Goal: Navigation & Orientation: Find specific page/section

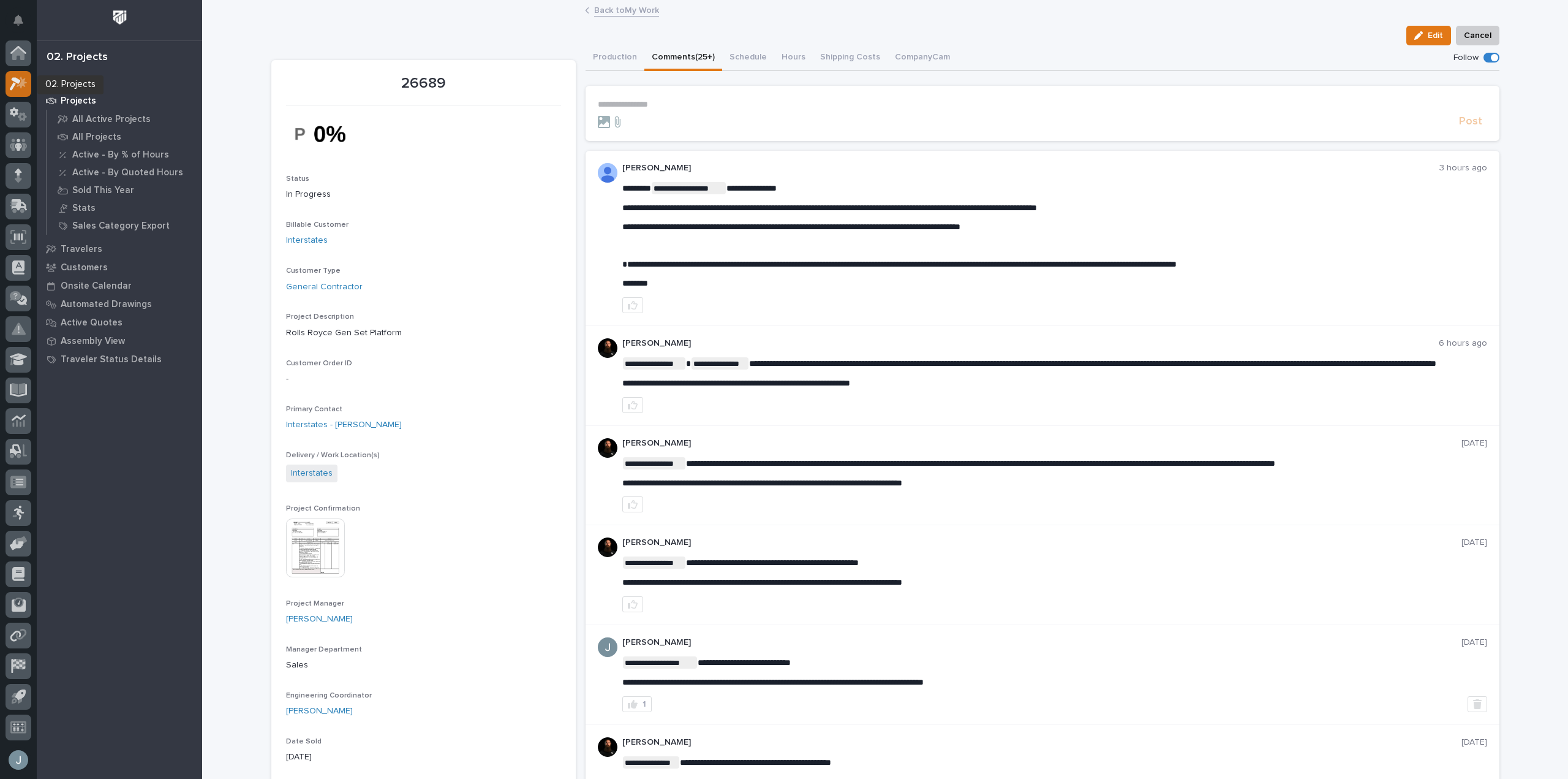
click at [15, 80] on icon at bounding box center [16, 84] width 11 height 13
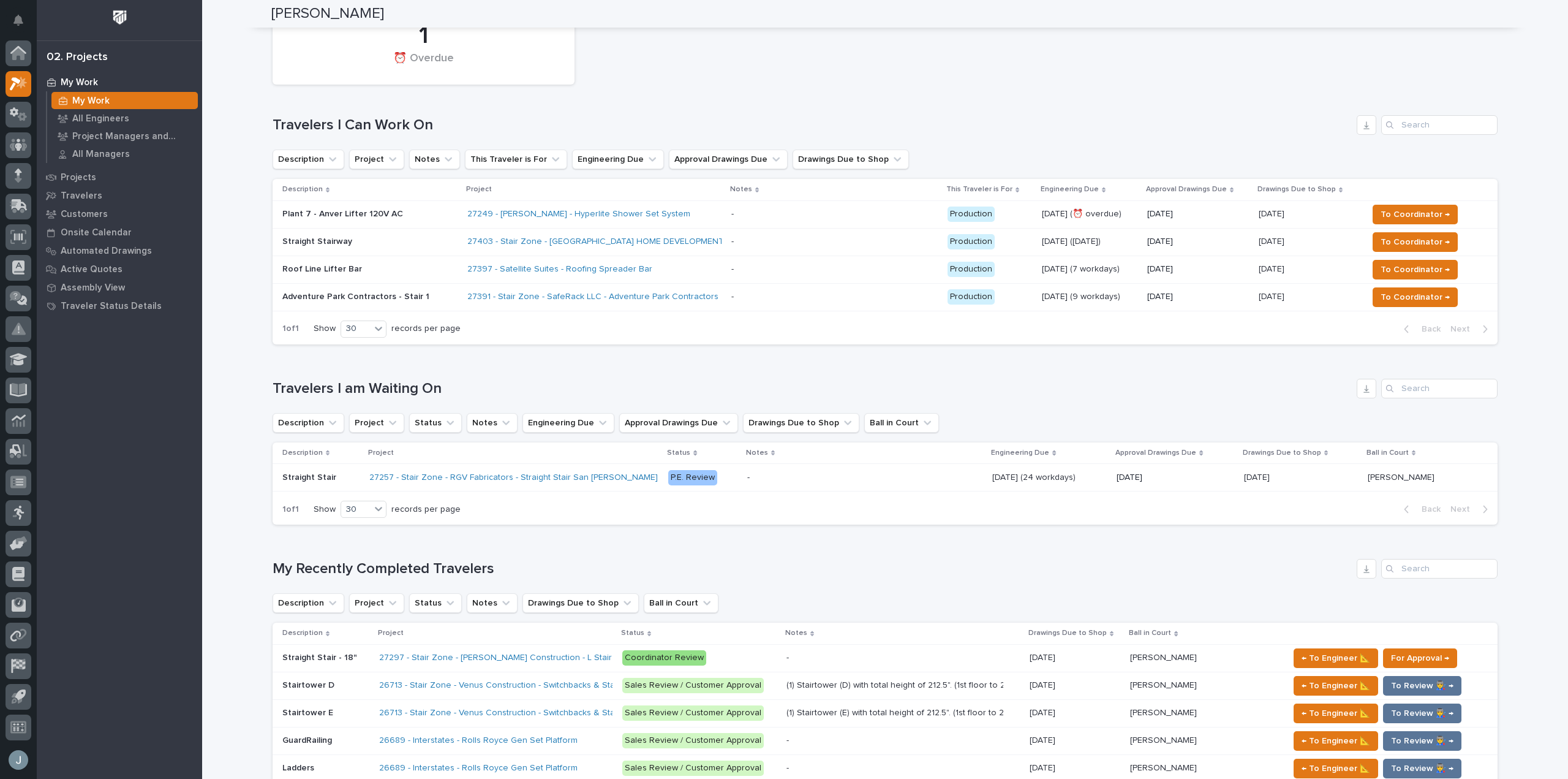
scroll to position [61, 0]
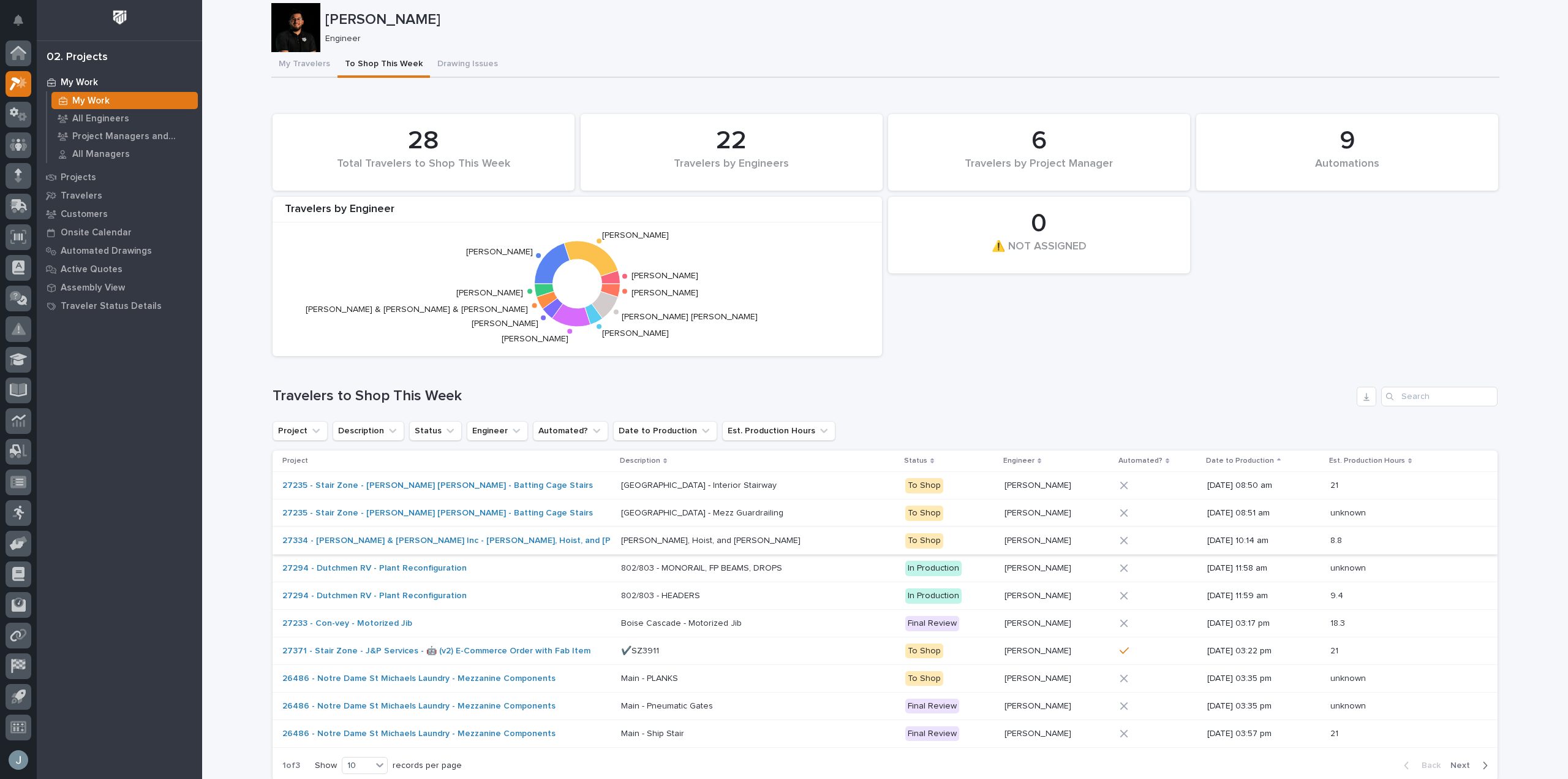
scroll to position [60, 0]
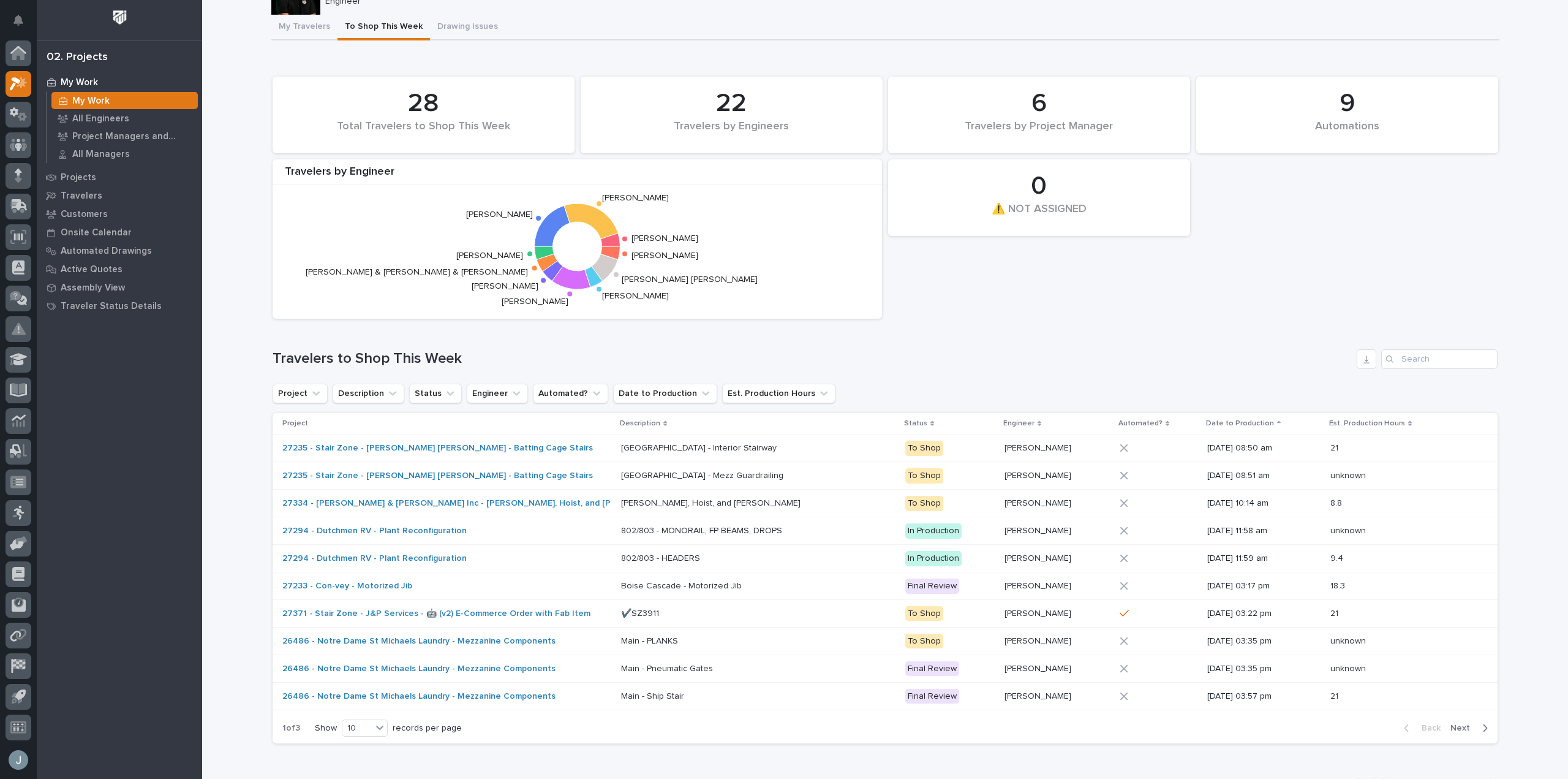
click at [1465, 722] on div "Back Next" at bounding box center [1446, 728] width 104 height 30
click at [1460, 724] on span "Next" at bounding box center [1464, 728] width 27 height 11
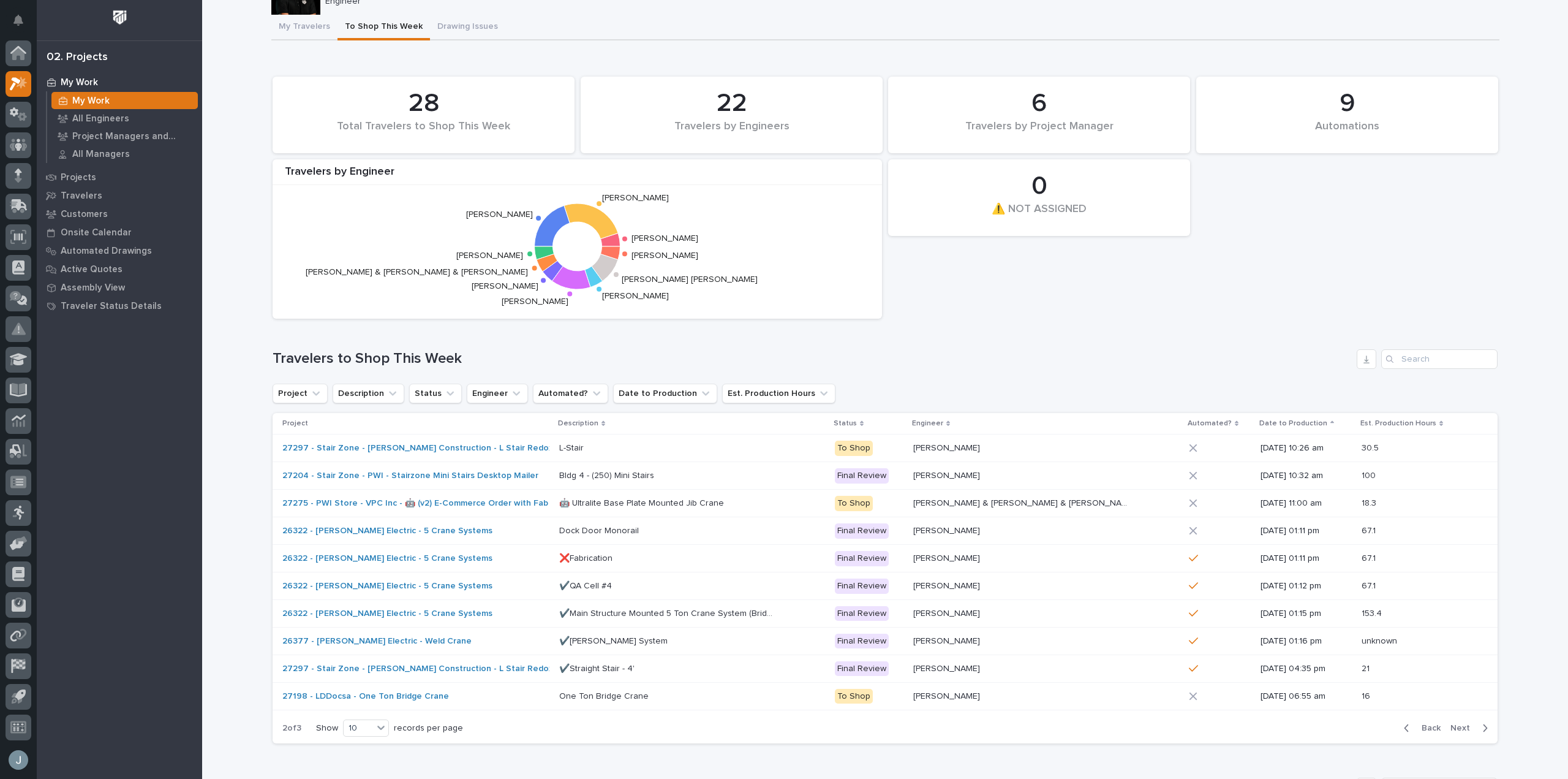
click at [1418, 730] on span "Back" at bounding box center [1427, 728] width 26 height 11
